Goal: Task Accomplishment & Management: Manage account settings

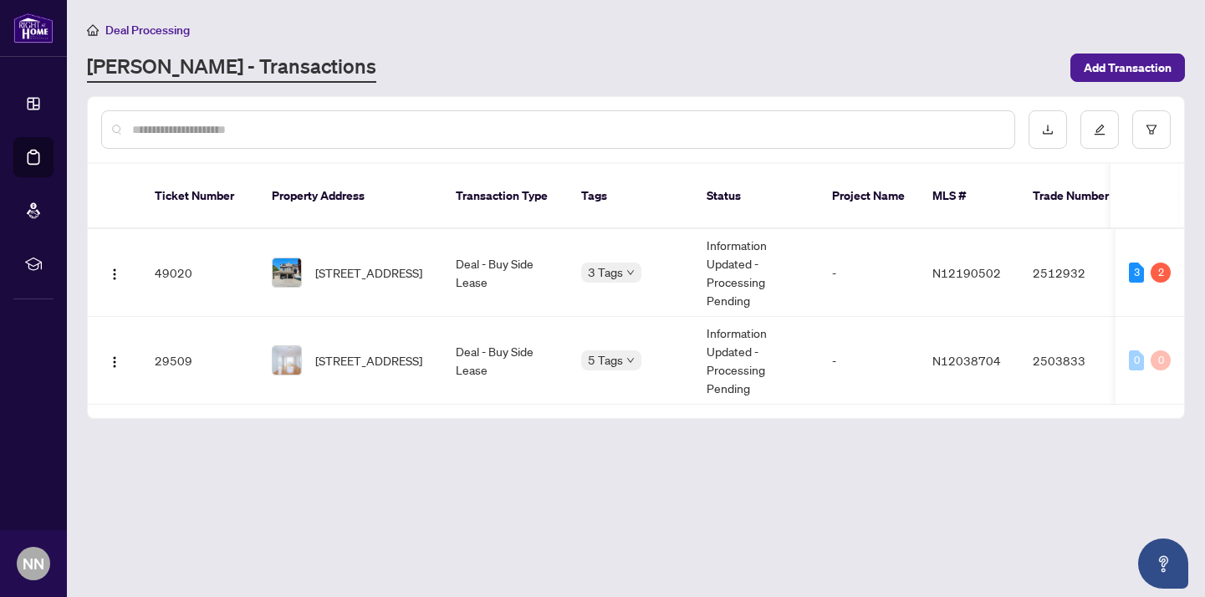
click at [815, 69] on div "[PERSON_NAME] - Transactions" at bounding box center [573, 68] width 973 height 30
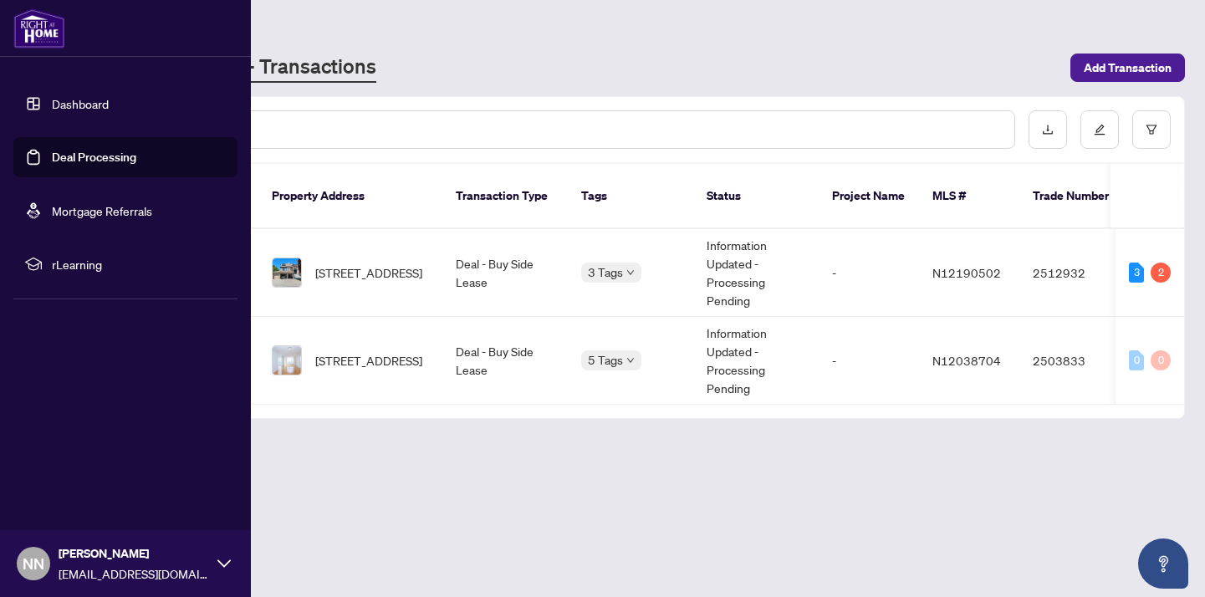
click at [223, 559] on icon at bounding box center [223, 563] width 13 height 13
click at [61, 458] on span "Logout" at bounding box center [67, 464] width 38 height 27
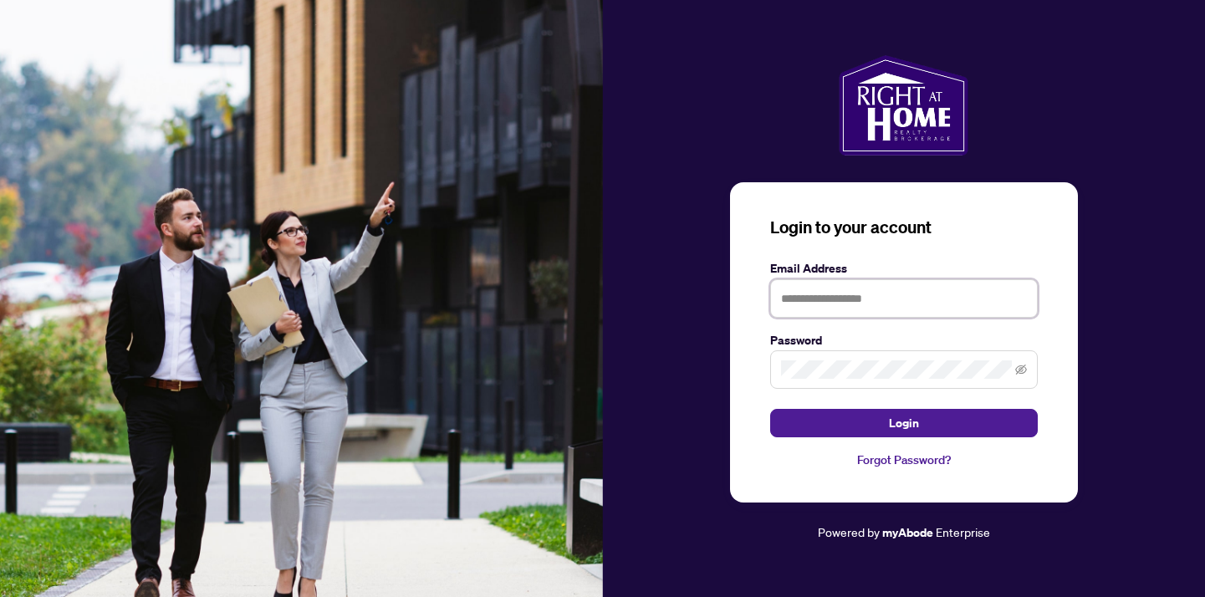
type input "**********"
click at [1021, 373] on icon "eye-invisible" at bounding box center [1021, 370] width 12 height 12
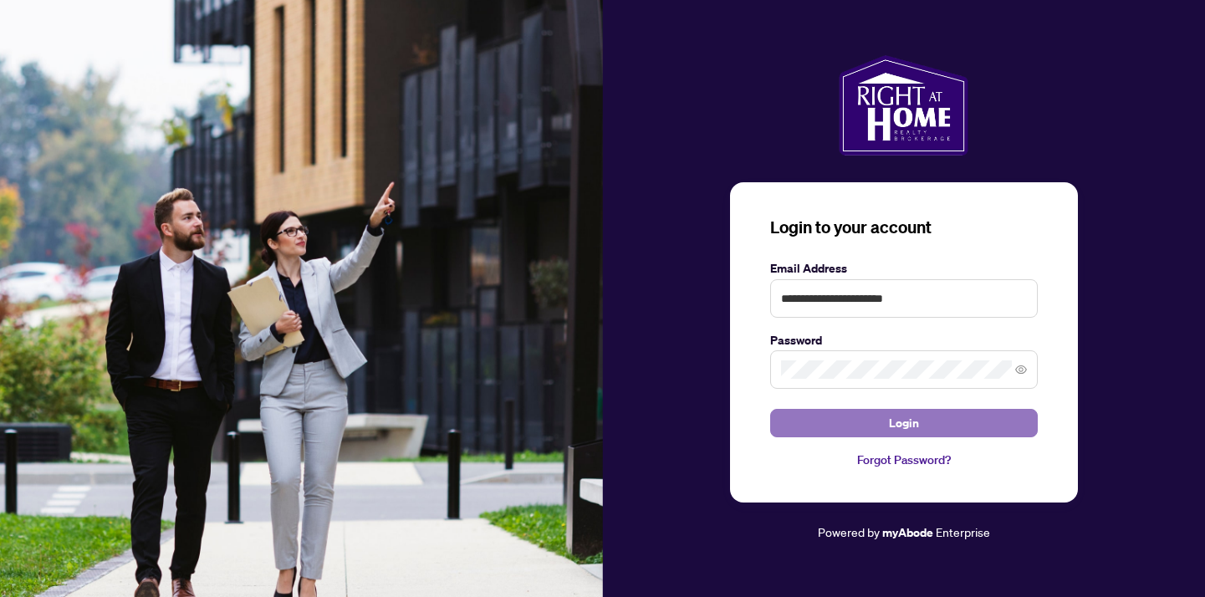
click at [969, 427] on button "Login" at bounding box center [904, 423] width 268 height 28
